Goal: Task Accomplishment & Management: Use online tool/utility

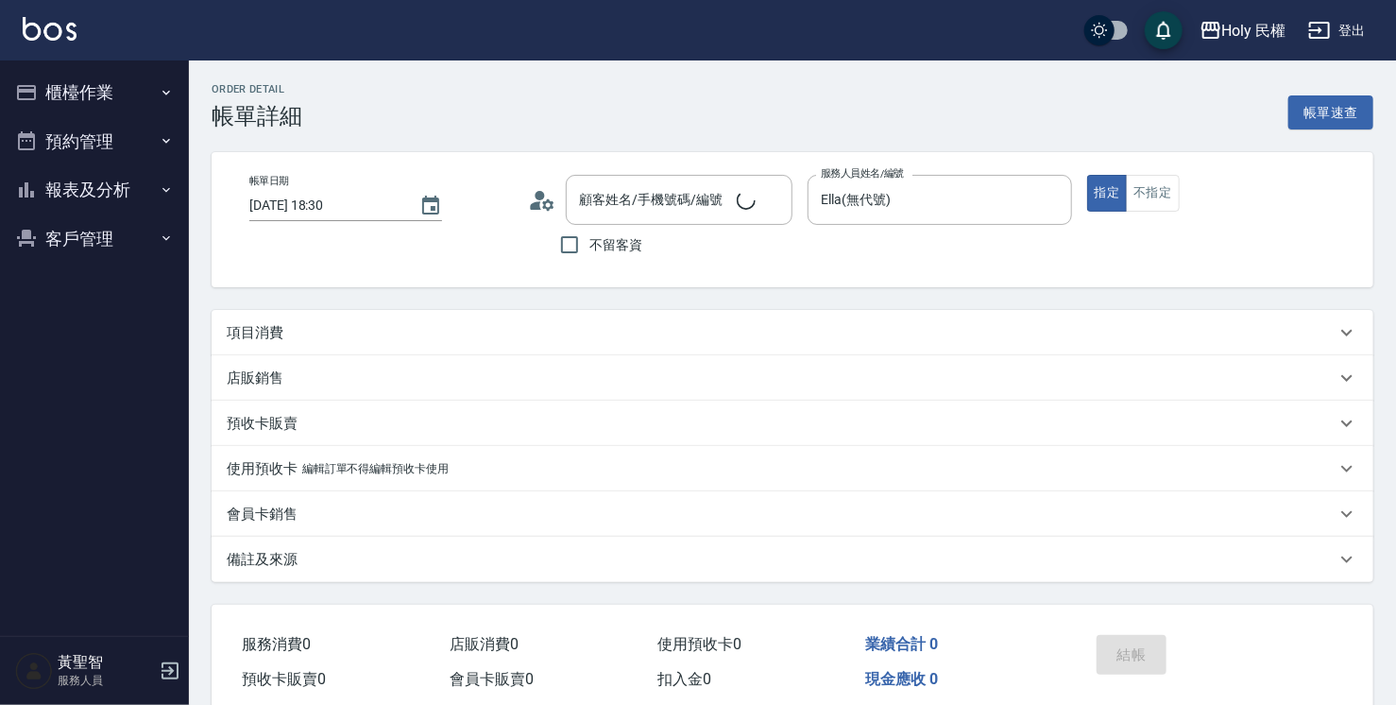
type input "2025/08/03 18:30"
type input "Ella(無代號)"
type input "陳/0960729216/"
click at [84, 93] on button "櫃檯作業" at bounding box center [95, 92] width 174 height 49
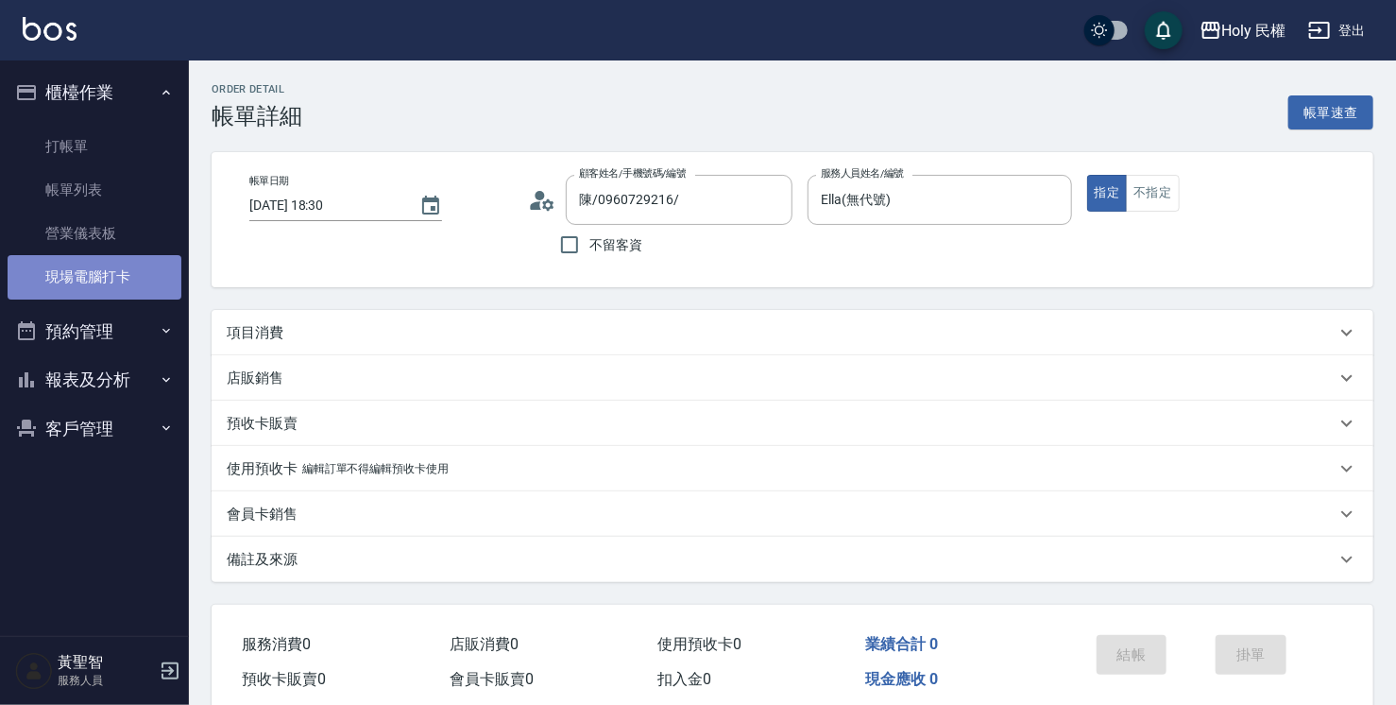
click at [111, 266] on link "現場電腦打卡" at bounding box center [95, 276] width 174 height 43
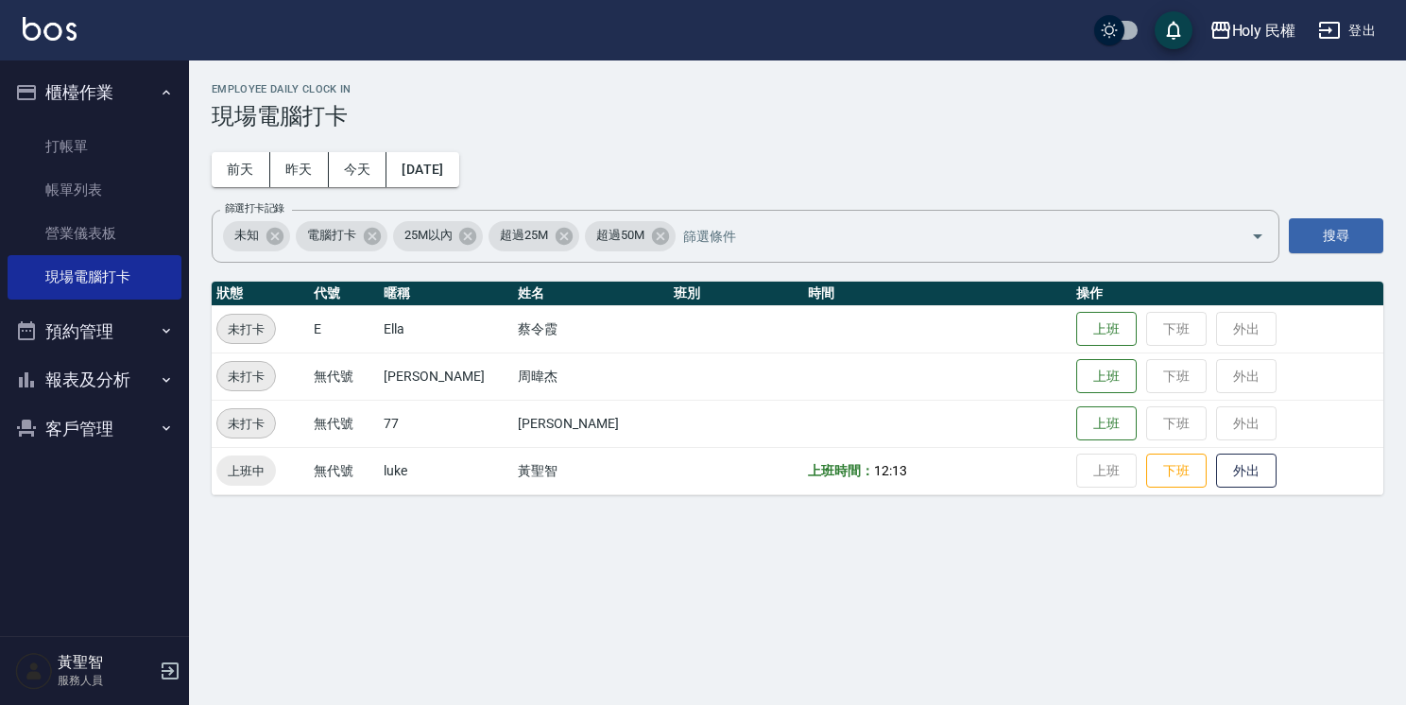
click at [132, 328] on button "預約管理" at bounding box center [95, 331] width 174 height 49
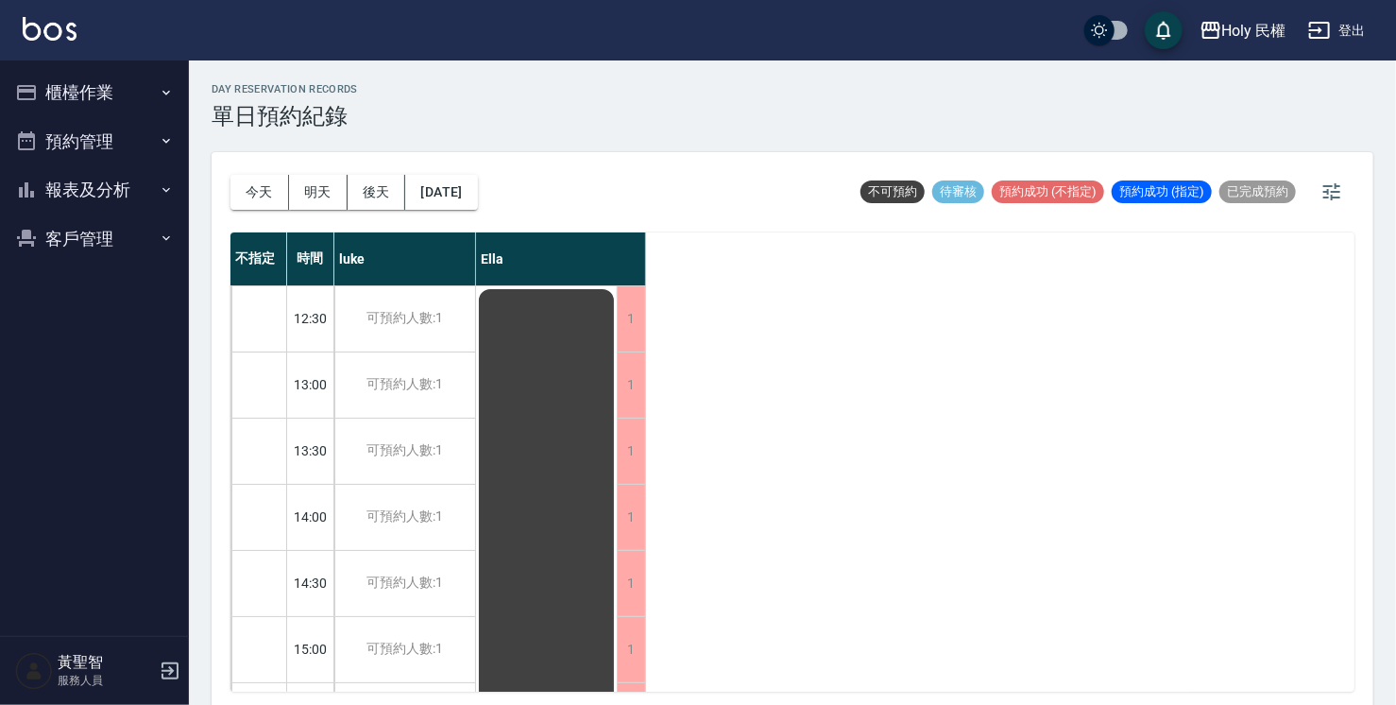
click at [120, 92] on button "櫃檯作業" at bounding box center [95, 92] width 174 height 49
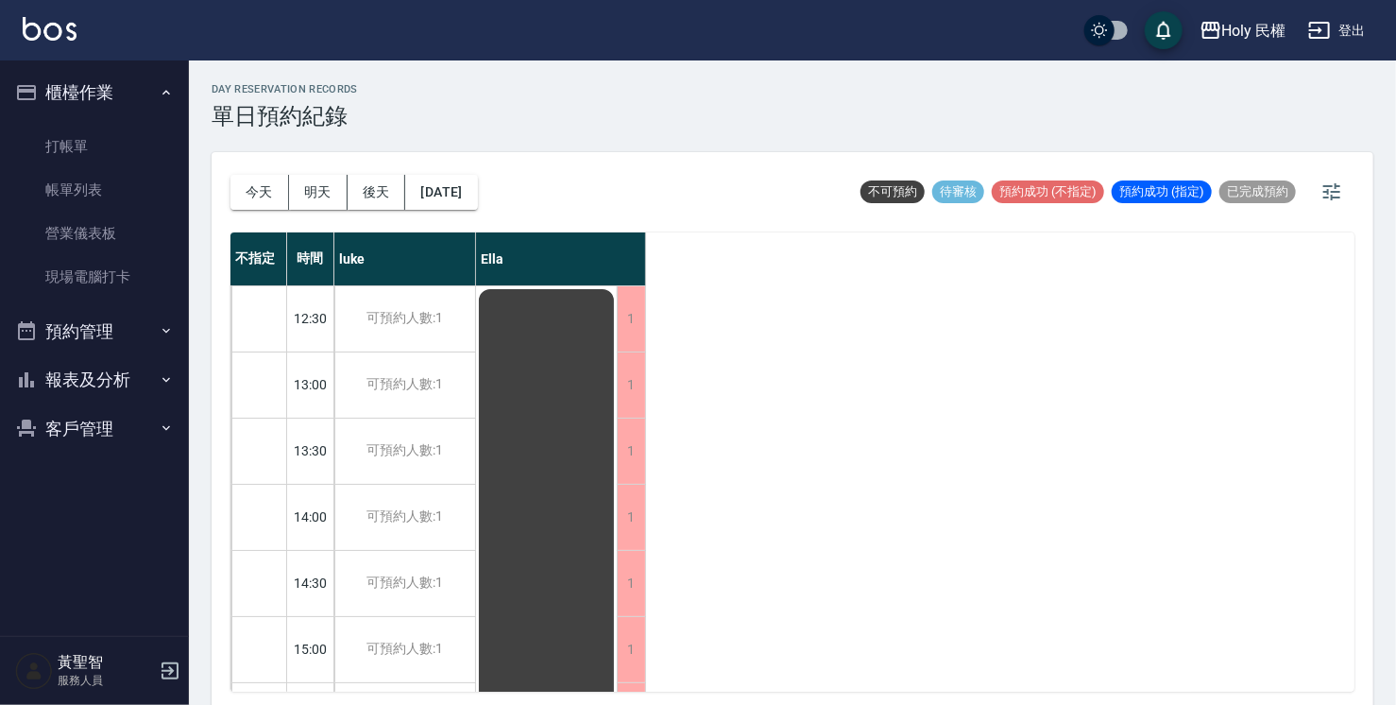
click at [835, 308] on div "不指定 時間 luke Ella 12:30 13:00 13:30 14:00 14:30 15:00 15:30 16:00 16:30 17:00 17…" at bounding box center [793, 461] width 1124 height 459
